Goal: Task Accomplishment & Management: Manage account settings

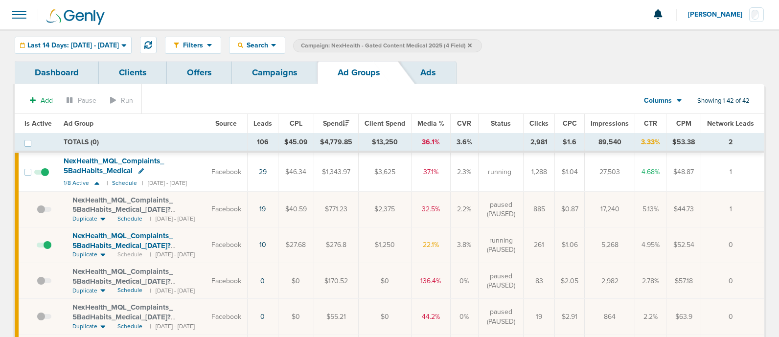
click at [276, 72] on link "Campaigns" at bounding box center [275, 72] width 86 height 23
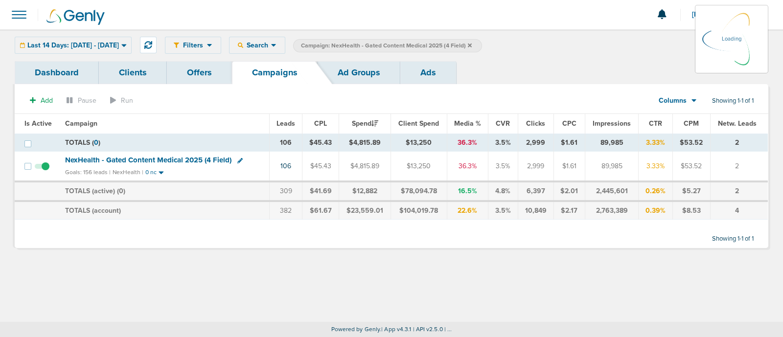
click at [472, 46] on icon at bounding box center [470, 46] width 4 height 6
click at [482, 47] on label "Campaign: NexHealth - Gated Content Medical 2025 (4 Field)" at bounding box center [387, 45] width 189 height 13
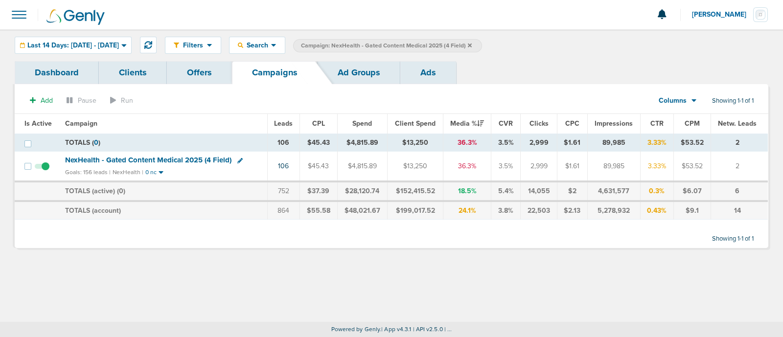
click at [482, 45] on label "Campaign: NexHealth - Gated Content Medical 2025 (4 Field)" at bounding box center [387, 45] width 189 height 13
click at [472, 45] on icon at bounding box center [470, 46] width 4 height 6
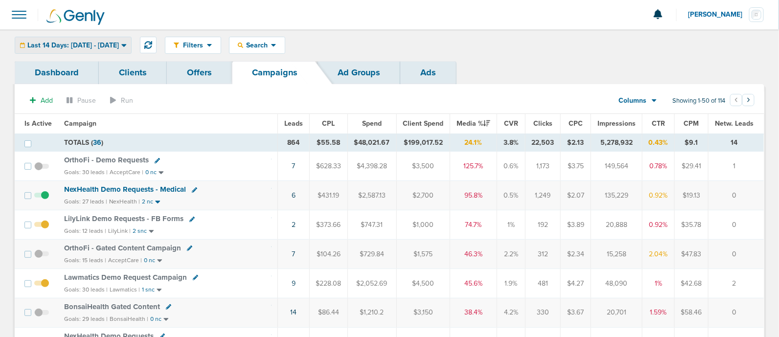
click at [119, 49] on span "Last 14 Days: [DATE] - [DATE]" at bounding box center [72, 45] width 91 height 7
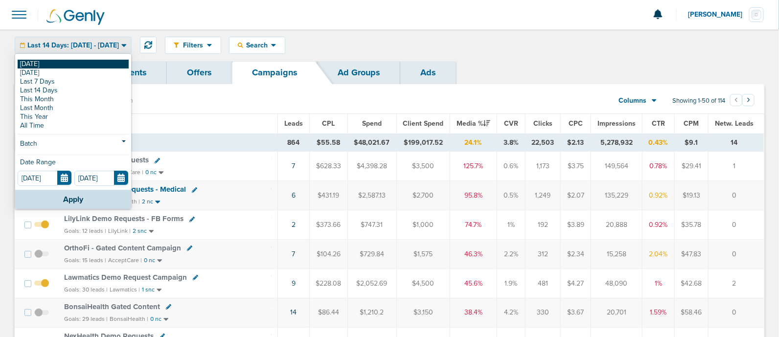
click at [47, 64] on link "[DATE]" at bounding box center [73, 64] width 111 height 9
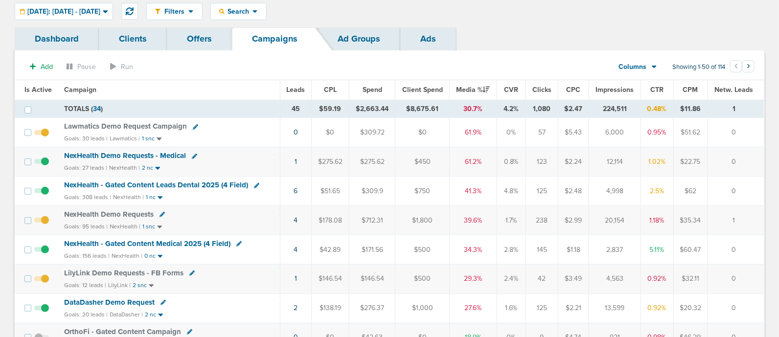
scroll to position [34, 0]
click at [196, 184] on span "NexHealth - Gated Content Leads Dental 2025 (4 Field)" at bounding box center [156, 184] width 184 height 9
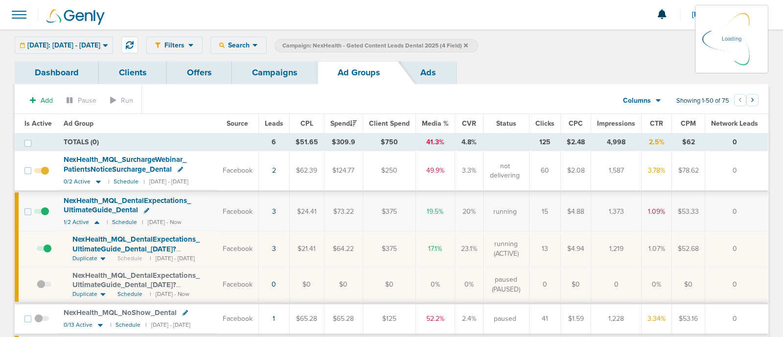
click at [202, 204] on div "NexHealth_ MQL_ DentalExpectations_ UltimateGuide_ Dental" at bounding box center [137, 205] width 147 height 19
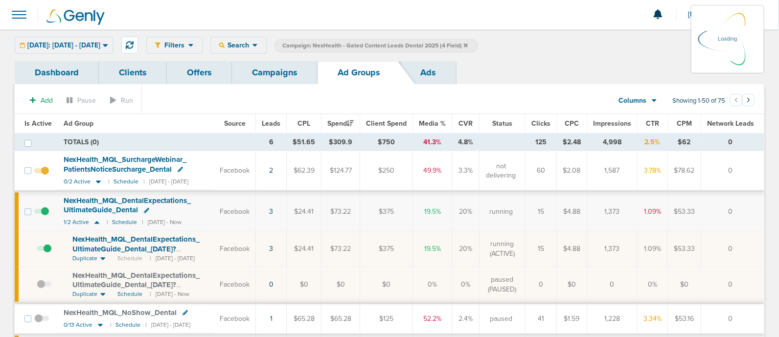
click at [228, 204] on td "Facebook" at bounding box center [235, 211] width 42 height 40
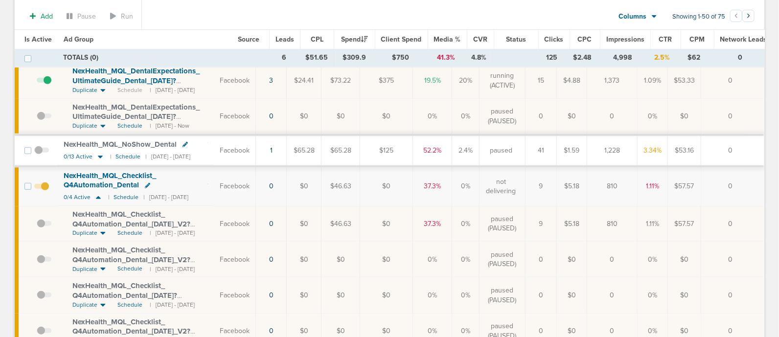
scroll to position [170, 0]
drag, startPoint x: 340, startPoint y: 221, endPoint x: 415, endPoint y: 216, distance: 75.5
click at [415, 216] on tr "NexHealth_ MQL_ Checklist_ Q4Automation_ Dental_ [DATE]_ V2?id=183&cmp_ id=9658…" at bounding box center [389, 225] width 749 height 36
click at [413, 216] on td "$0" at bounding box center [386, 225] width 53 height 36
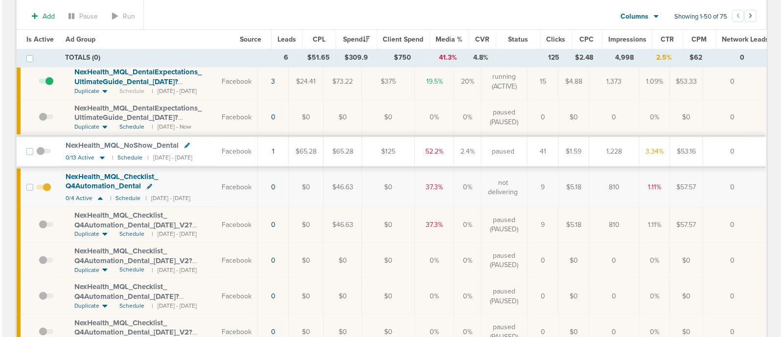
scroll to position [0, 0]
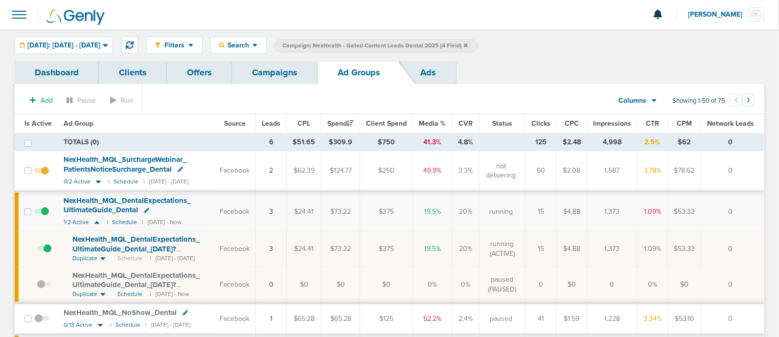
click at [292, 83] on link "Campaigns" at bounding box center [275, 72] width 86 height 23
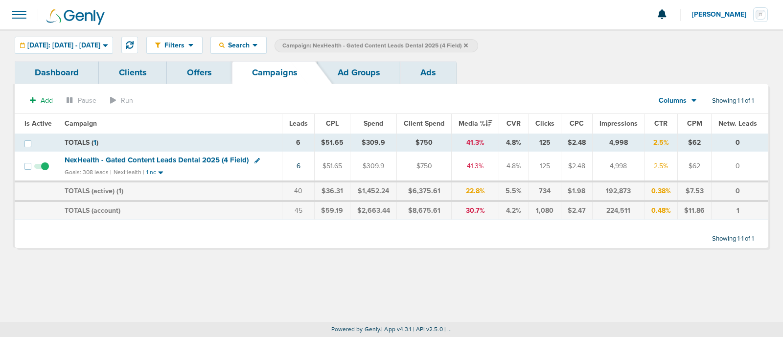
click at [255, 160] on icon at bounding box center [256, 160] width 5 height 5
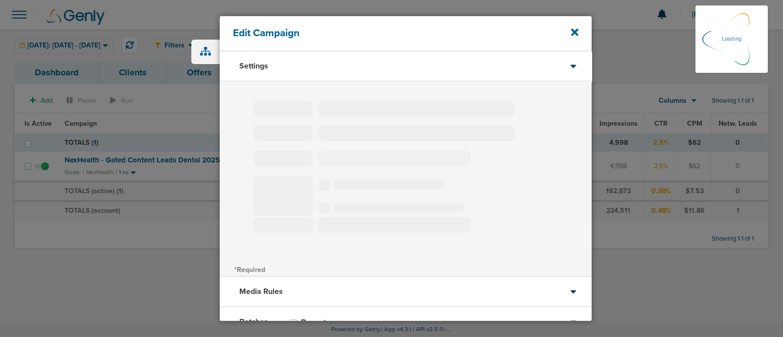
type input "NexHealth - Gated Content Leads Dental 2025 (4 Field)"
select select "Leads"
radio input "true"
select select "readWrite"
checkbox input "true"
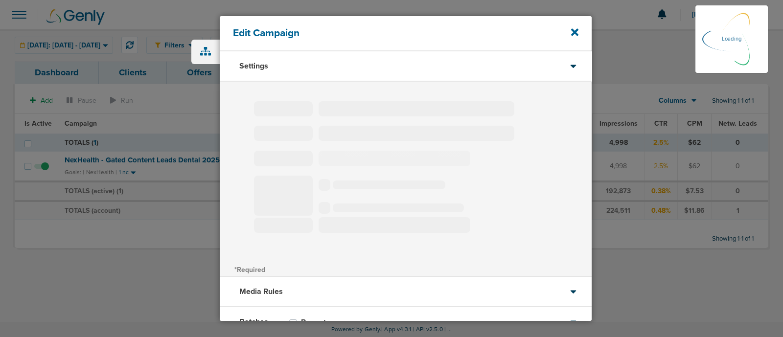
select select "1"
select select "2"
select select "3"
select select "4"
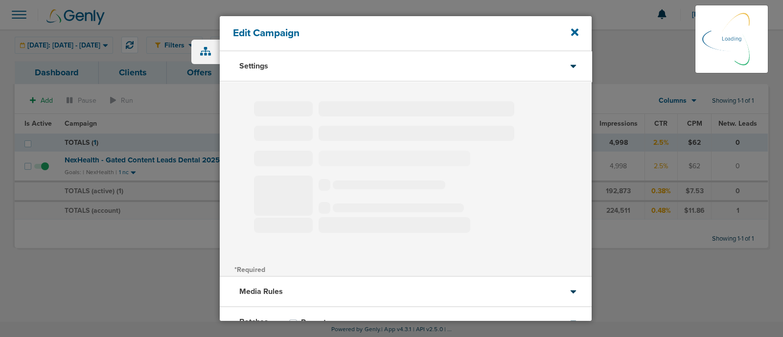
select select "4"
select select "6"
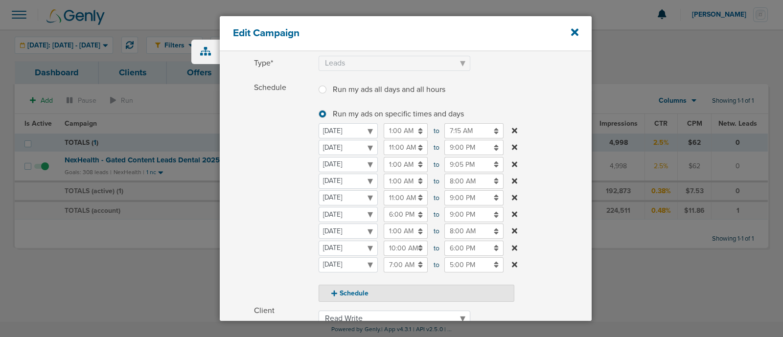
scroll to position [267, 0]
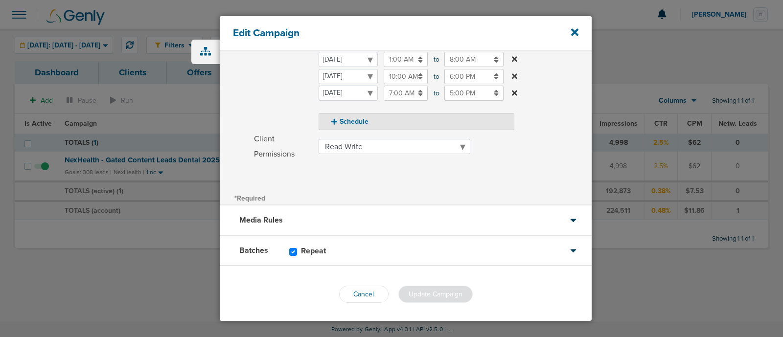
click at [392, 251] on div "Batches Repeat" at bounding box center [406, 251] width 372 height 30
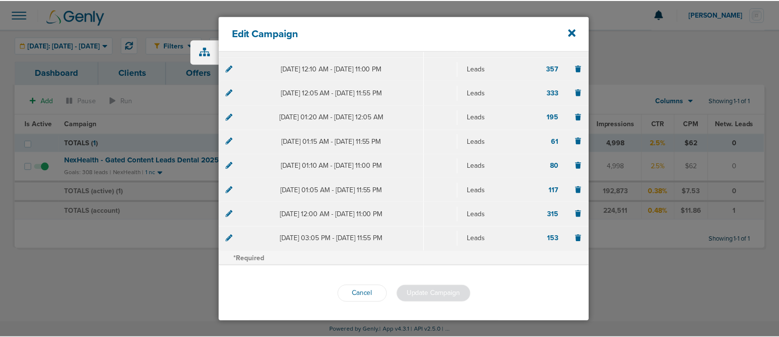
scroll to position [0, 0]
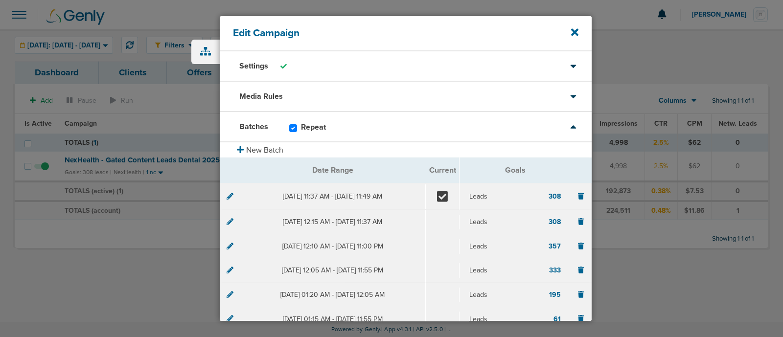
click at [340, 95] on div "Media Rules" at bounding box center [406, 97] width 372 height 30
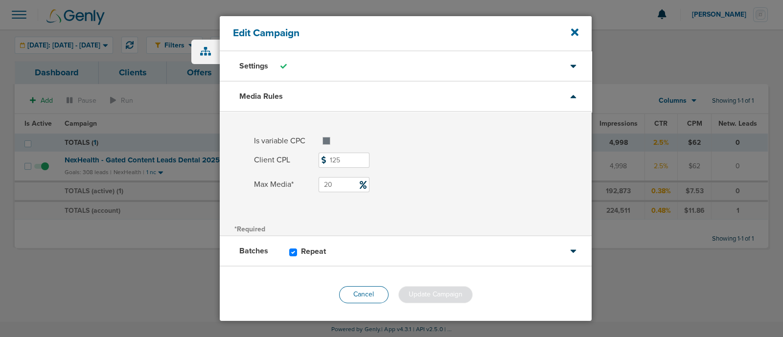
click at [364, 292] on button "Cancel" at bounding box center [363, 294] width 49 height 17
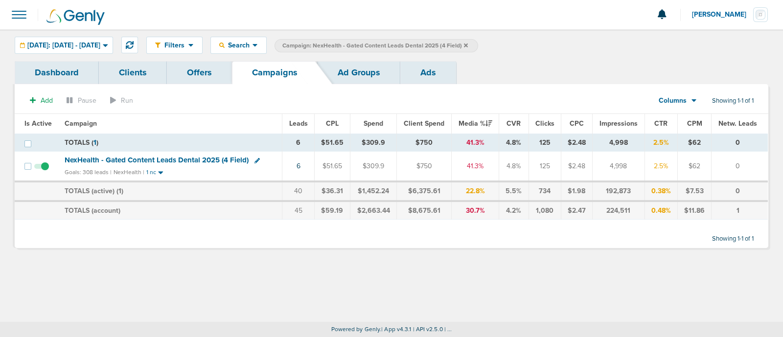
click at [468, 43] on icon at bounding box center [466, 46] width 4 height 6
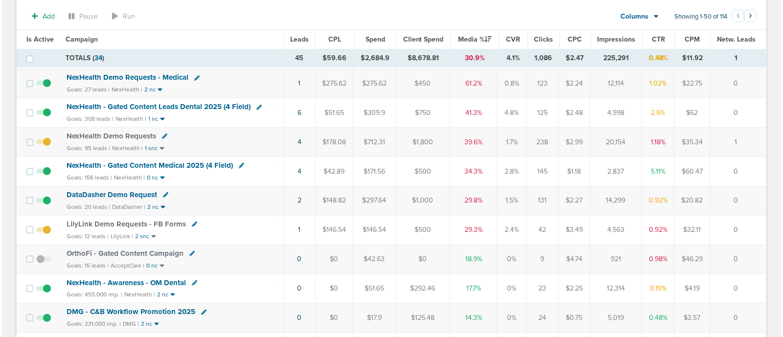
scroll to position [113, 0]
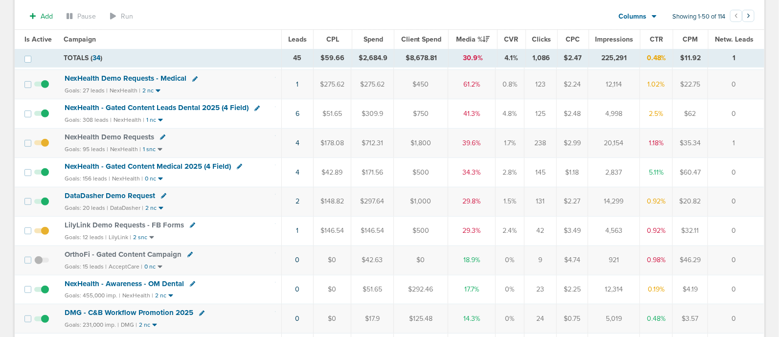
click at [161, 193] on icon at bounding box center [163, 195] width 5 height 5
select select
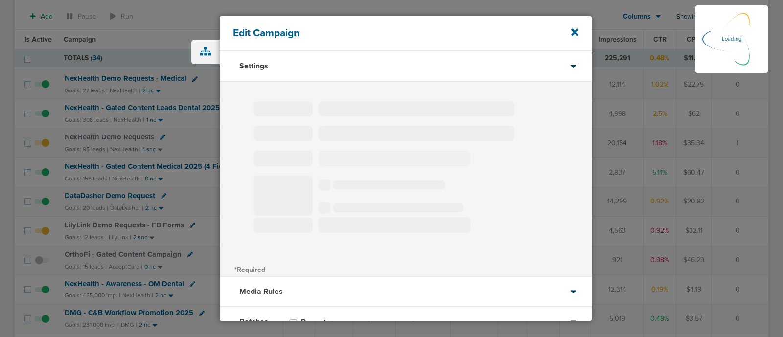
select select "1"
select select "2"
select select "3"
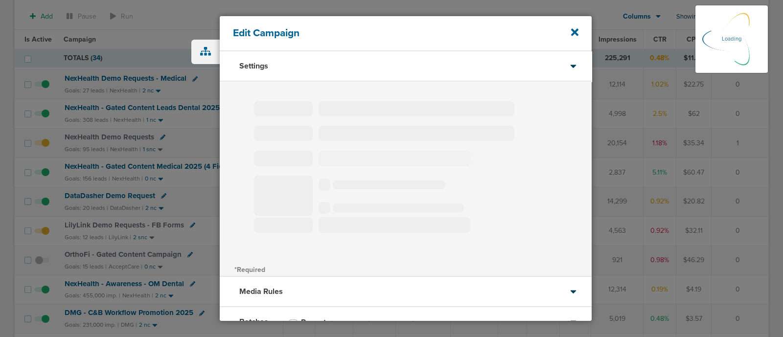
select select "3"
select select "4"
select select "6"
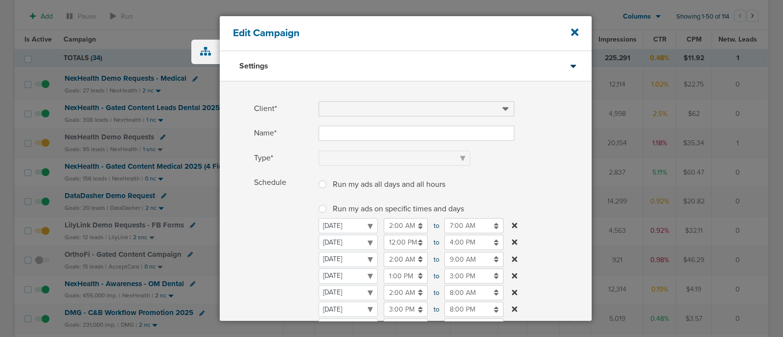
type input "DataDasher Demo Request"
select select "Leads"
radio input "true"
select select "readOnly"
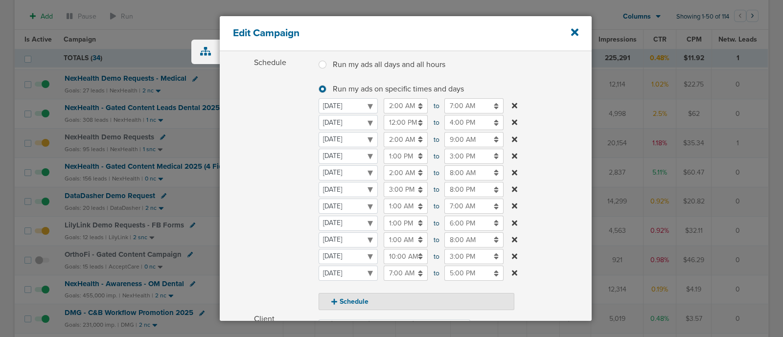
scroll to position [121, 0]
click at [461, 189] on input "8:00 PM" at bounding box center [473, 188] width 59 height 15
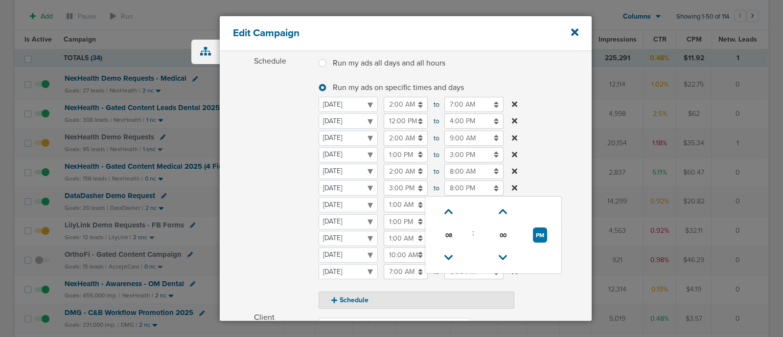
click at [448, 248] on td at bounding box center [448, 258] width 39 height 23
click at [378, 196] on select "[DATE] [DATE] [DATE] [DATE] [DATE] [DATE] [DATE]" at bounding box center [347, 188] width 59 height 15
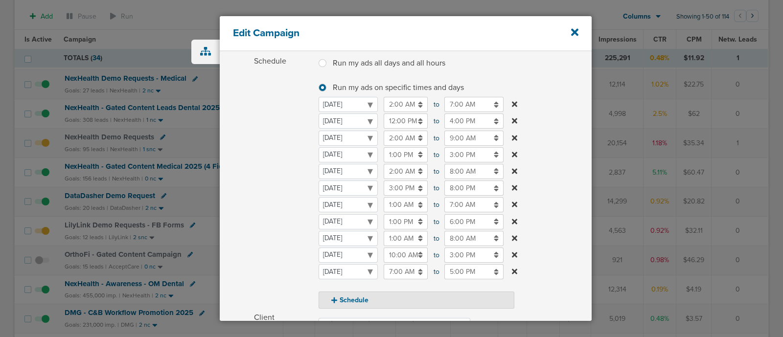
click at [548, 159] on label "Schedule Run my ads all days and all hours Run my ads all days and all hours Ru…" at bounding box center [423, 181] width 338 height 255
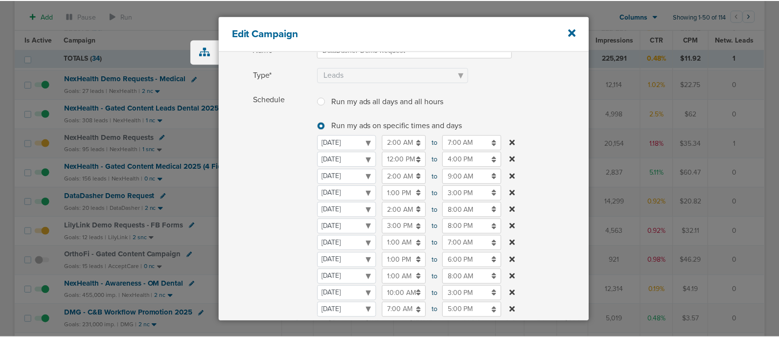
scroll to position [300, 0]
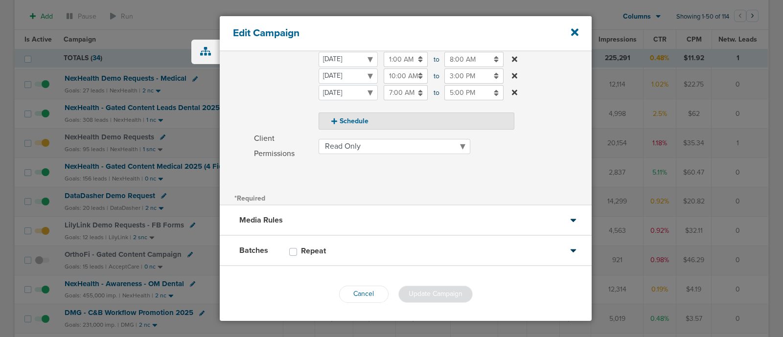
click at [401, 161] on div "Client Permissions Read Only Read Write" at bounding box center [406, 150] width 372 height 38
click at [365, 294] on button "Cancel" at bounding box center [363, 294] width 49 height 17
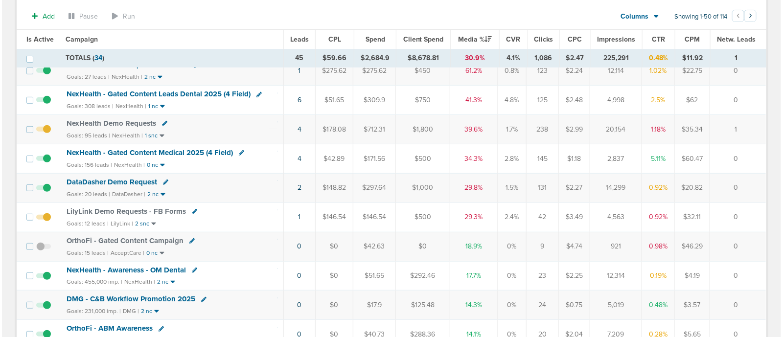
scroll to position [123, 0]
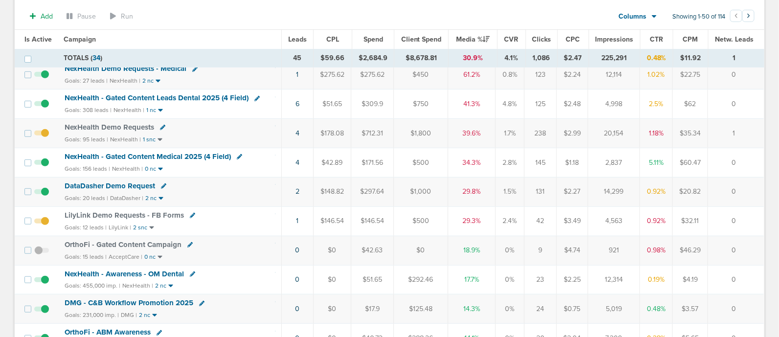
click at [237, 154] on icon at bounding box center [239, 156] width 5 height 5
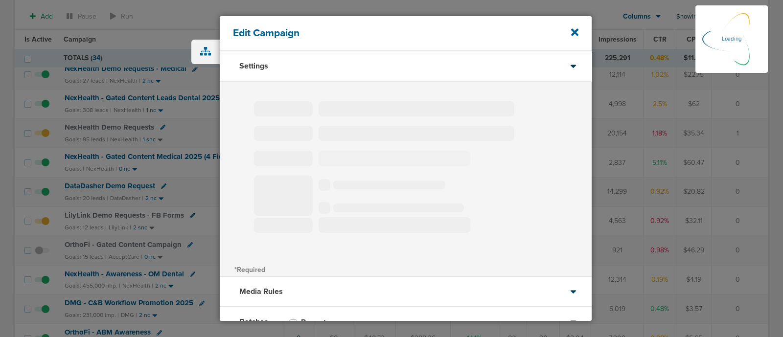
select select "1"
select select "2"
select select "3"
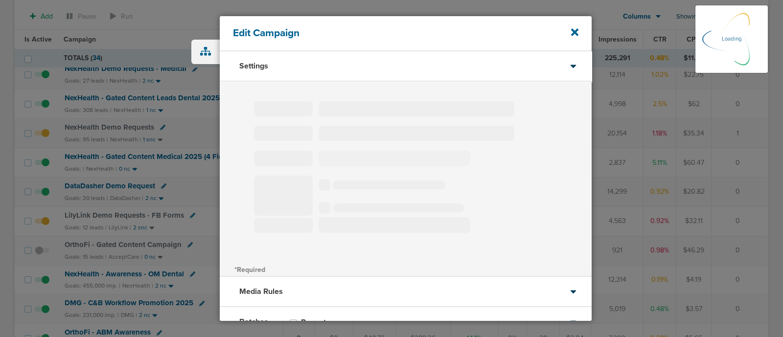
select select "4"
select select "6"
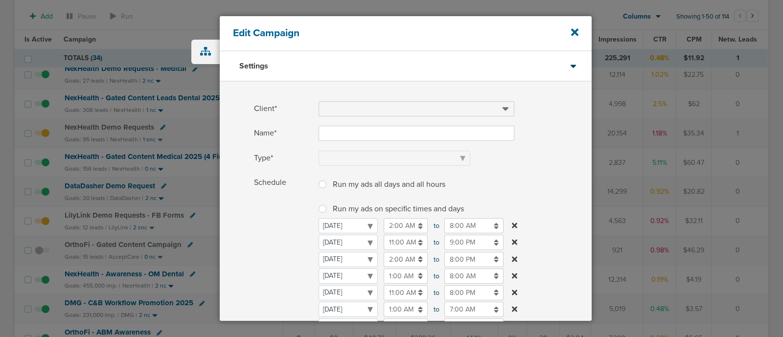
type input "NexHealth - Gated Content Medical 2025 (4 Field)"
select select "Leads"
radio input "true"
select select "readWrite"
checkbox input "true"
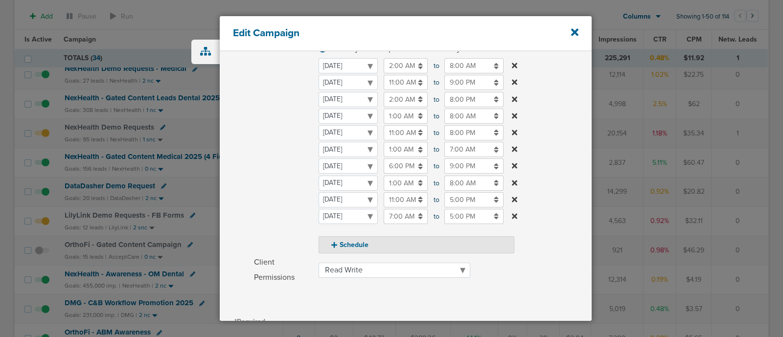
scroll to position [129, 0]
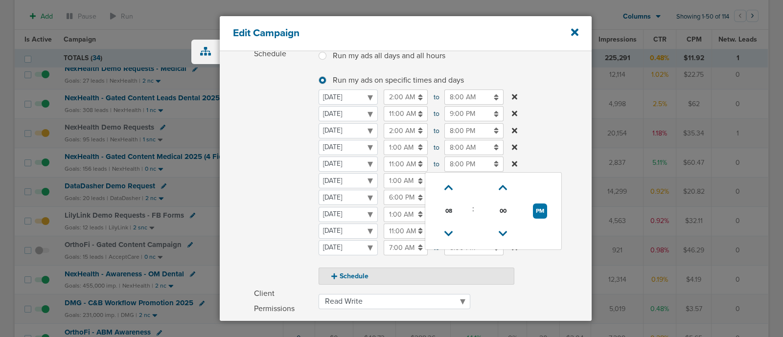
click at [459, 162] on input "8:00 PM" at bounding box center [473, 164] width 59 height 15
click at [451, 232] on icon at bounding box center [448, 234] width 9 height 6
type input "7:00 PM"
click at [549, 153] on label "Schedule Run my ads all days and all hours Run my ads all days and all hours Ru…" at bounding box center [423, 165] width 338 height 238
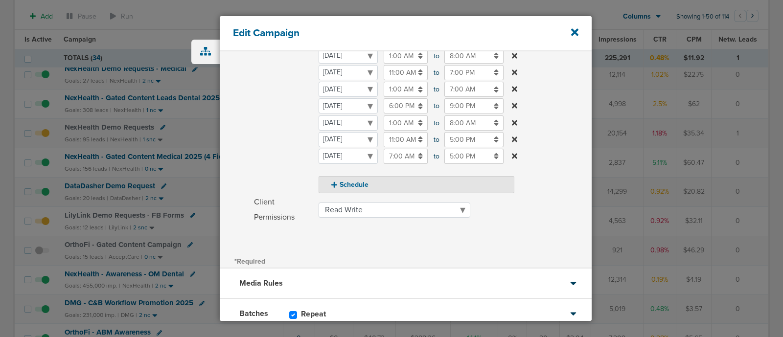
scroll to position [284, 0]
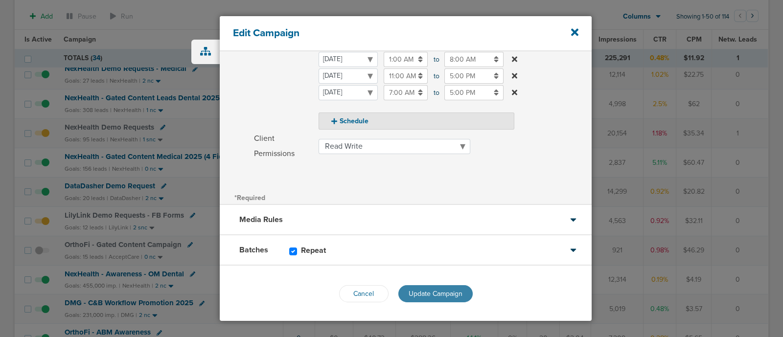
click at [443, 291] on span "Update Campaign" at bounding box center [435, 294] width 54 height 8
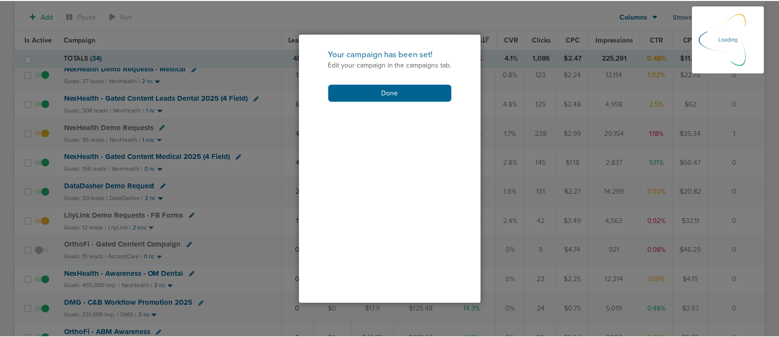
scroll to position [254, 0]
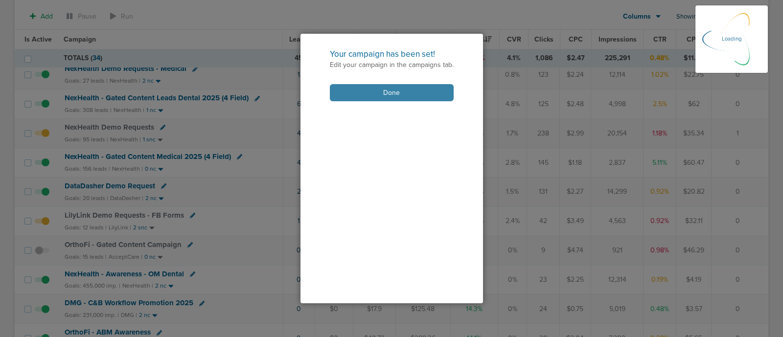
click at [387, 90] on button "Done" at bounding box center [392, 92] width 124 height 17
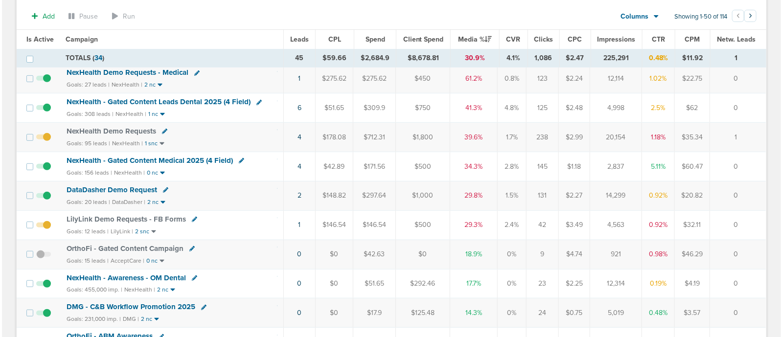
scroll to position [122, 0]
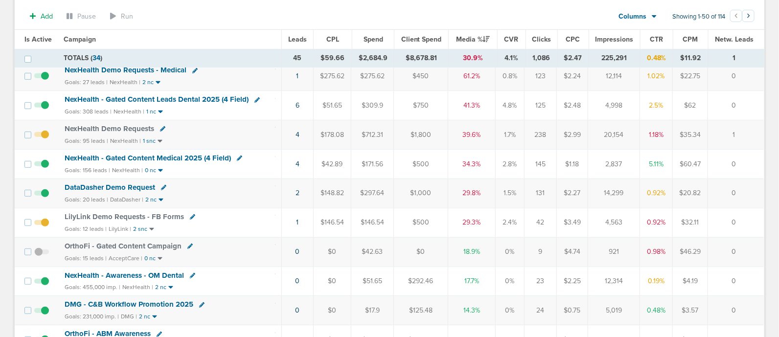
click at [161, 185] on icon at bounding box center [163, 187] width 5 height 5
select select
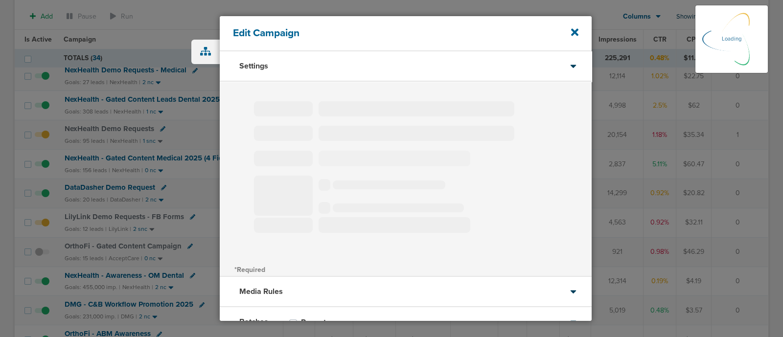
select select "1"
select select "2"
select select "3"
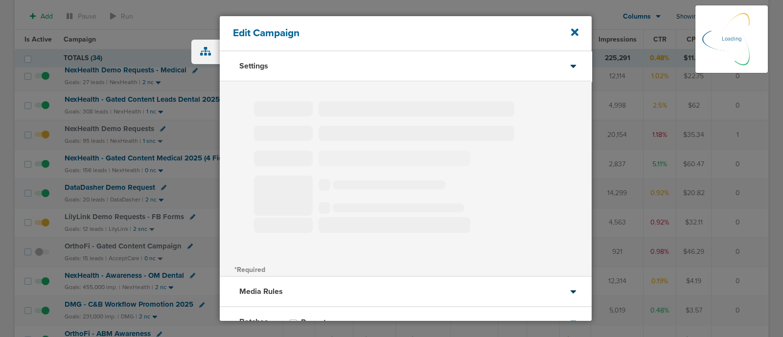
select select "3"
select select "4"
select select "6"
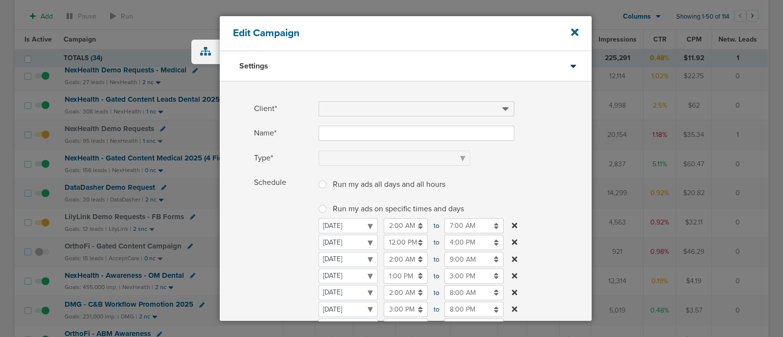
type input "DataDasher Demo Request"
select select "Leads"
radio input "true"
select select "readOnly"
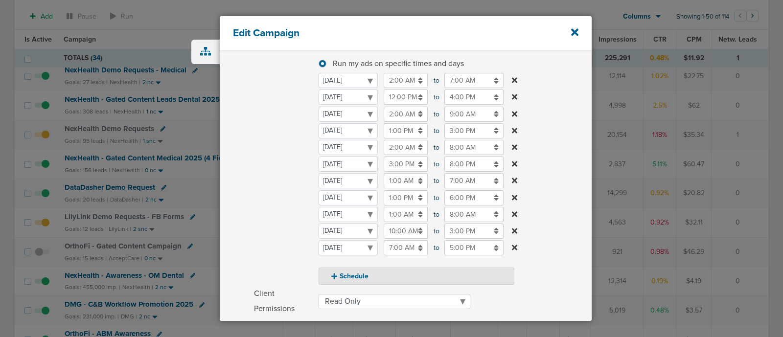
scroll to position [146, 0]
click at [452, 160] on input "8:00 PM" at bounding box center [473, 163] width 59 height 15
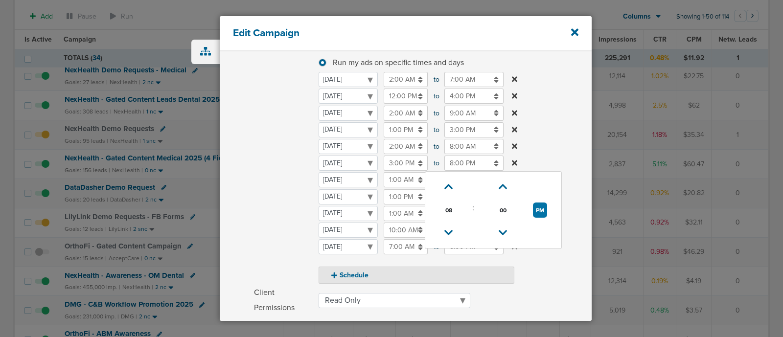
click at [451, 222] on td at bounding box center [448, 233] width 39 height 23
click at [378, 171] on select "[DATE] [DATE] [DATE] [DATE] [DATE] [DATE] [DATE]" at bounding box center [347, 163] width 59 height 15
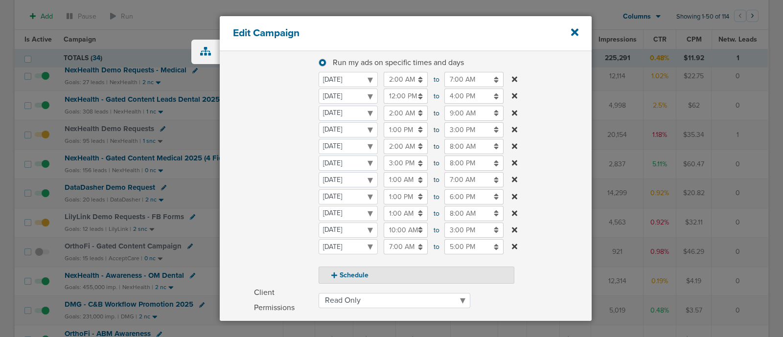
click at [467, 159] on input "8:00 PM" at bounding box center [473, 163] width 59 height 15
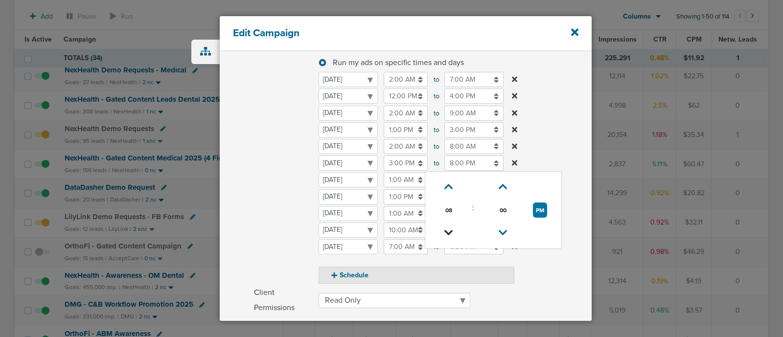
click at [452, 232] on icon at bounding box center [448, 233] width 9 height 6
type input "7:00 PM"
click at [555, 144] on label "Schedule Run my ads all days and all hours Run my ads all days and all hours Ru…" at bounding box center [423, 156] width 338 height 255
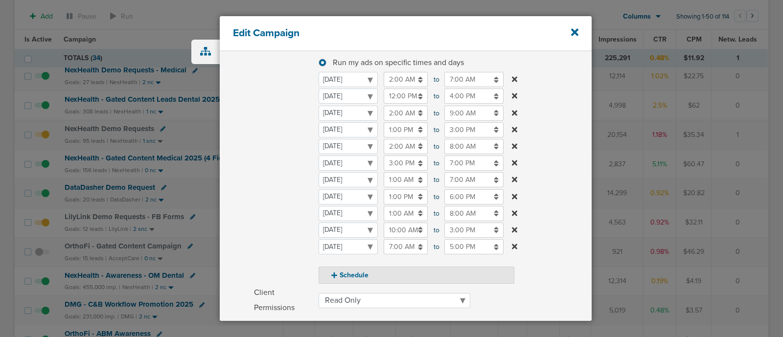
scroll to position [300, 0]
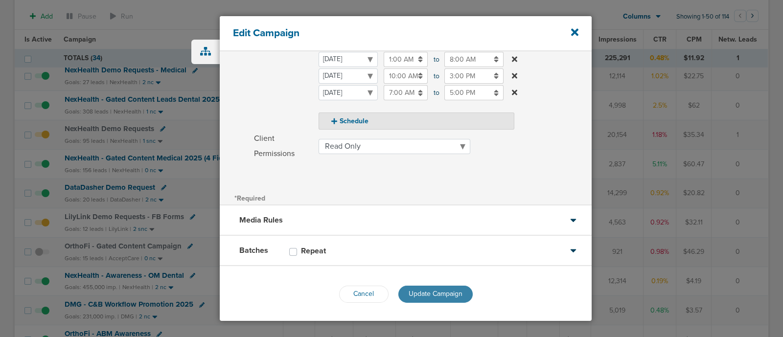
click at [414, 287] on button "Update Campaign" at bounding box center [435, 294] width 74 height 17
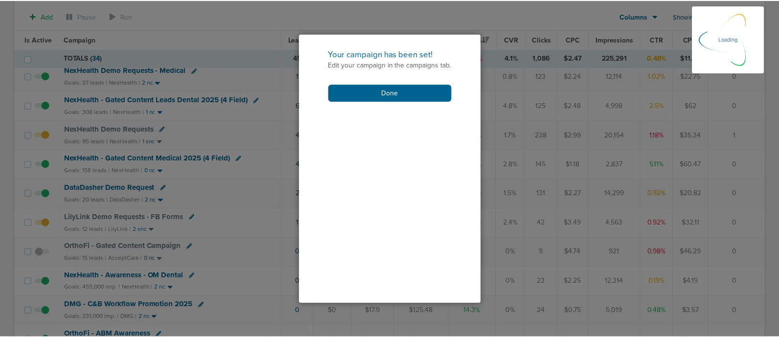
scroll to position [271, 0]
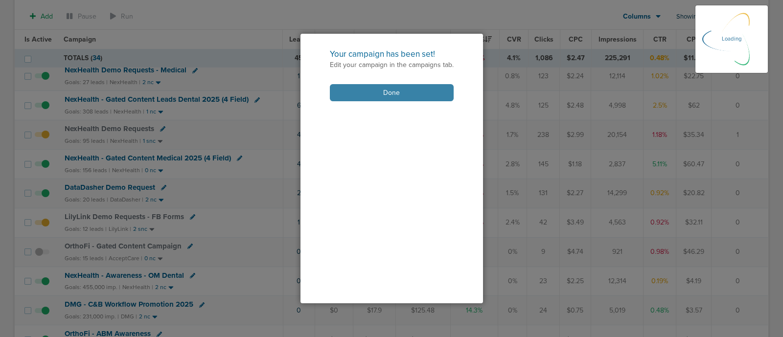
click at [387, 99] on button "Done" at bounding box center [392, 92] width 124 height 17
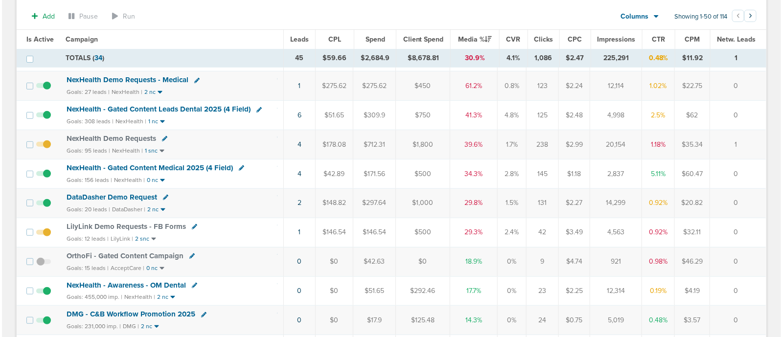
scroll to position [111, 0]
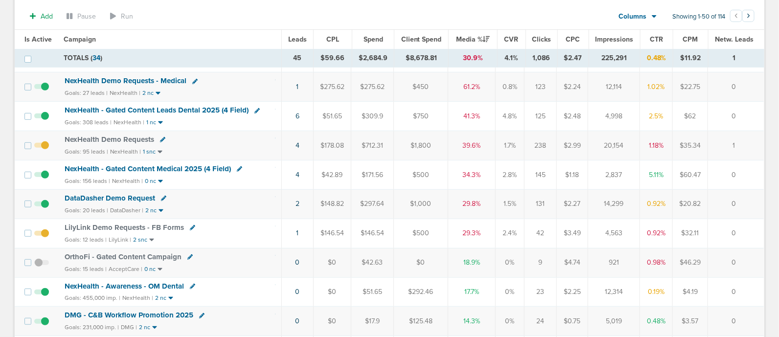
drag, startPoint x: 279, startPoint y: 95, endPoint x: 220, endPoint y: 83, distance: 60.4
click at [220, 83] on div "NexHealth Demo Requests - Medical" at bounding box center [170, 81] width 211 height 10
click at [297, 88] on link "1" at bounding box center [297, 87] width 2 height 8
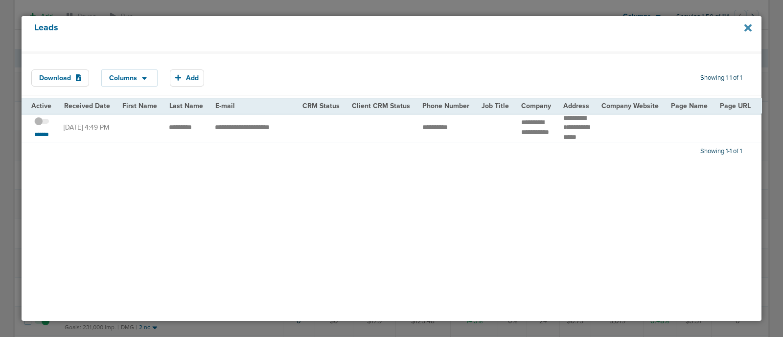
click at [744, 24] on icon at bounding box center [747, 28] width 7 height 11
